Goal: Use online tool/utility: Utilize a website feature to perform a specific function

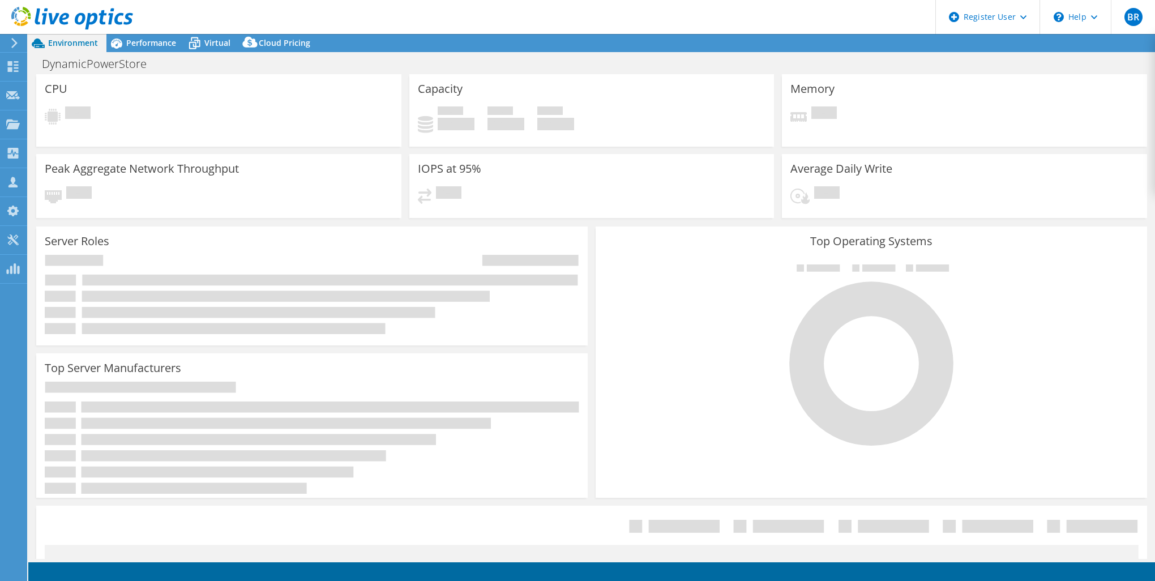
select select "USD"
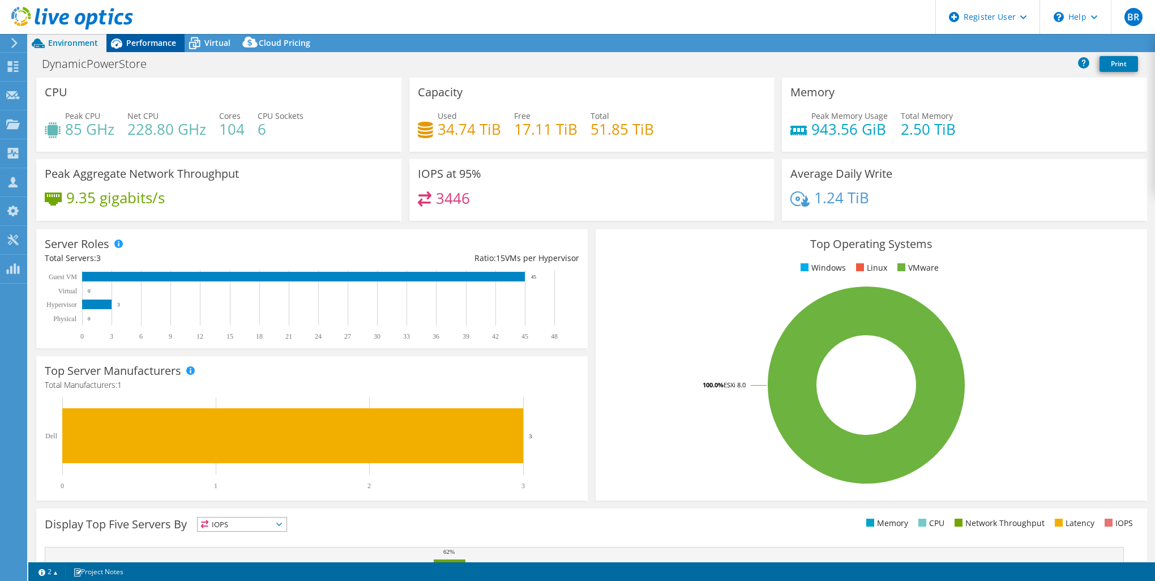
click at [151, 44] on span "Performance" at bounding box center [151, 42] width 50 height 11
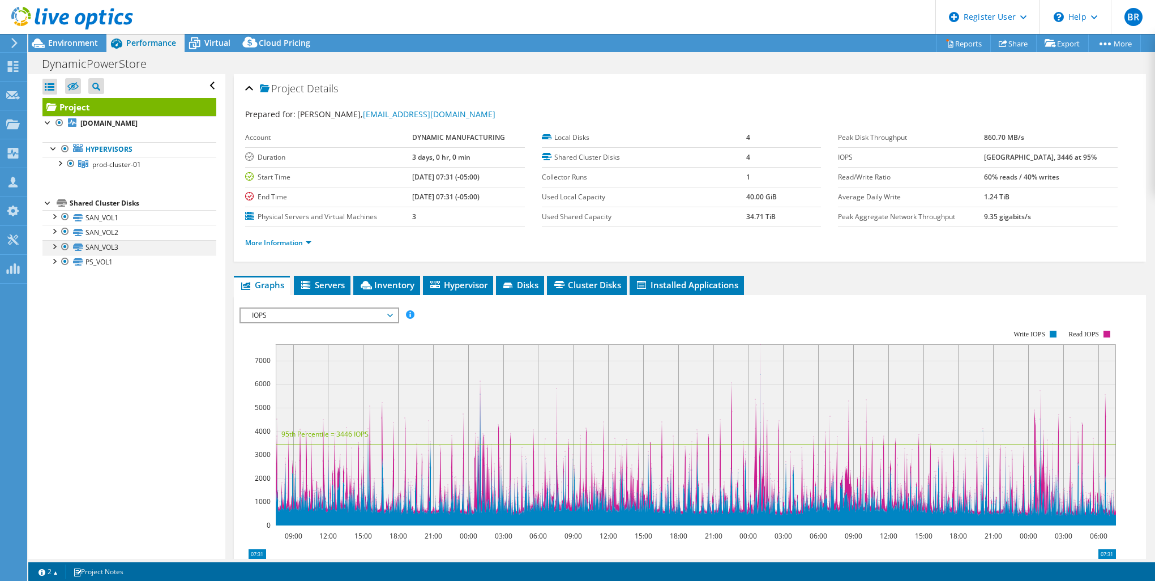
click at [61, 242] on div at bounding box center [64, 247] width 11 height 14
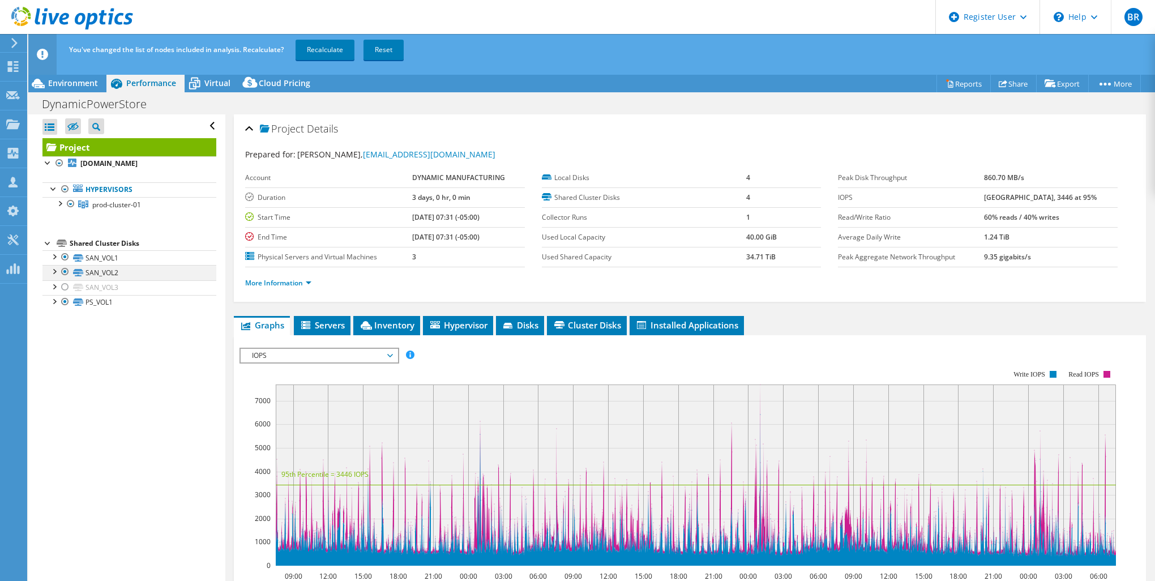
click at [63, 230] on div "Project [DOMAIN_NAME] Hypervisors prod-cluster-01" at bounding box center [129, 224] width 174 height 172
click at [63, 271] on div at bounding box center [64, 272] width 11 height 14
click at [65, 257] on div at bounding box center [64, 257] width 11 height 14
click at [321, 45] on link "Recalculate" at bounding box center [325, 50] width 59 height 20
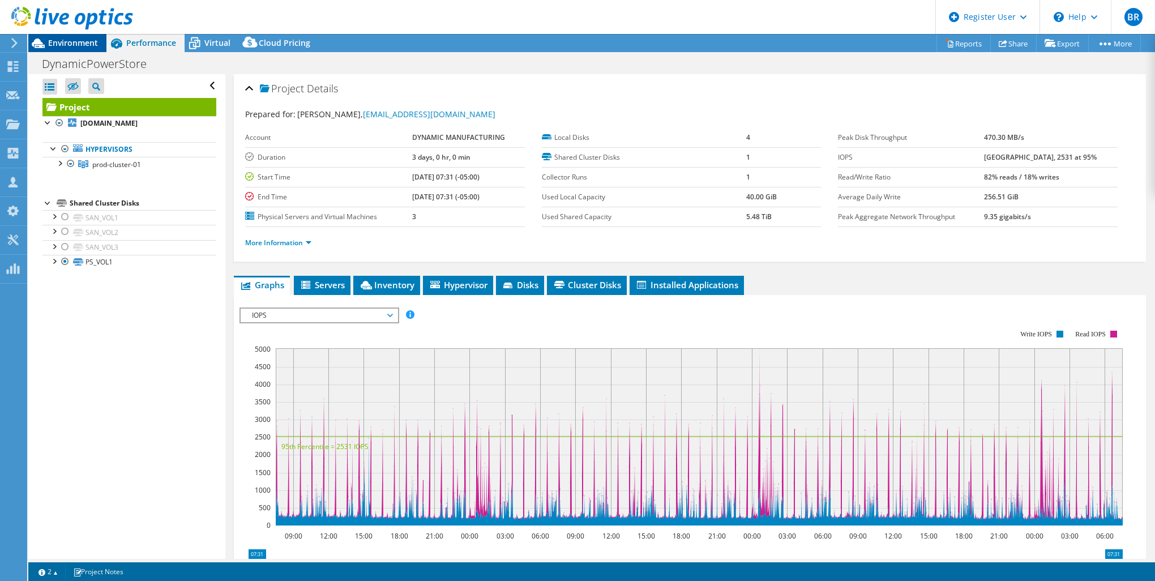
click at [42, 44] on icon at bounding box center [38, 44] width 13 height 10
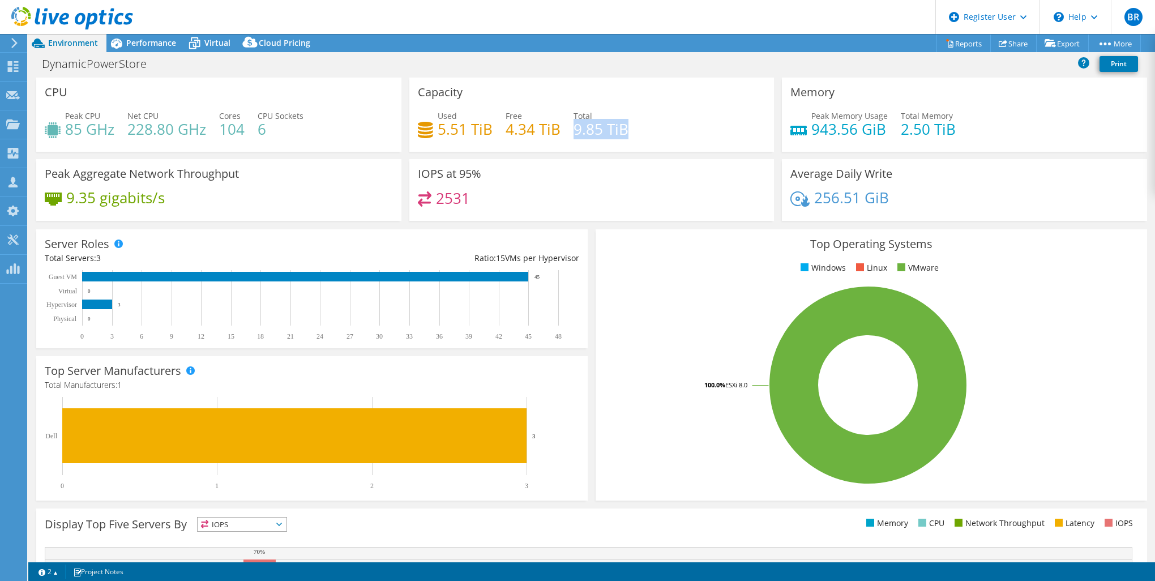
drag, startPoint x: 573, startPoint y: 131, endPoint x: 621, endPoint y: 132, distance: 47.6
click at [621, 132] on h4 "9.85 TiB" at bounding box center [601, 129] width 55 height 12
